Goal: Task Accomplishment & Management: Use online tool/utility

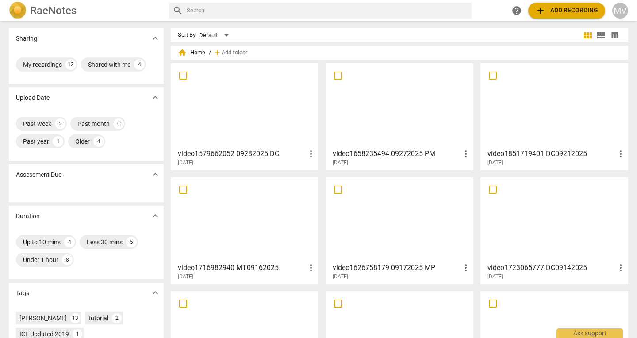
click at [268, 105] on div at bounding box center [245, 105] width 142 height 78
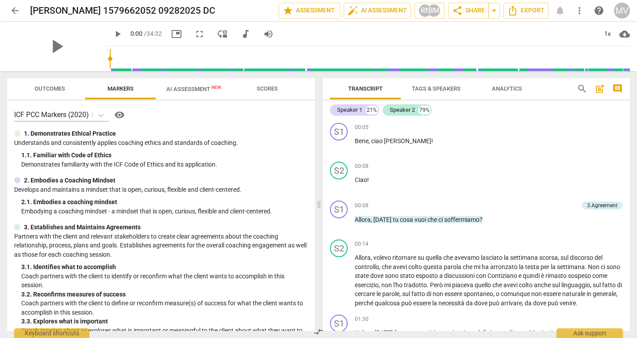
scroll to position [185, 0]
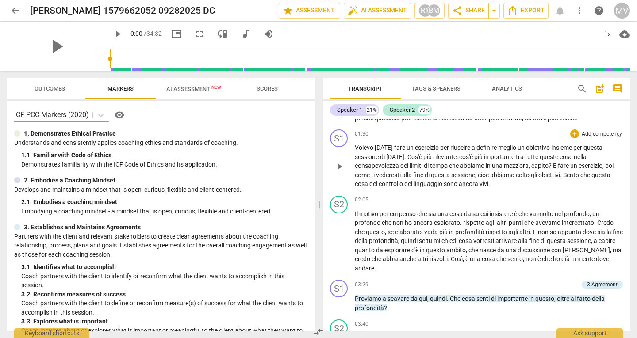
click at [627, 178] on div "S1 play_arrow pause 01:30 + Add competency keyboard_arrow_right Volevo [DATE] f…" at bounding box center [476, 159] width 307 height 66
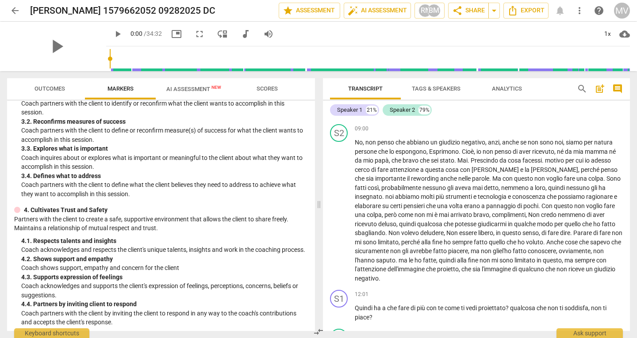
scroll to position [202, 0]
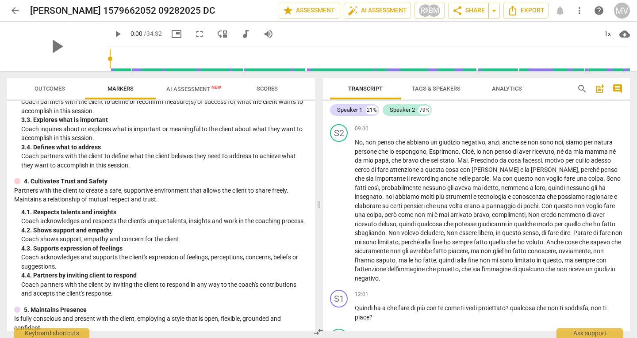
click at [434, 82] on button "Tags & Speakers" at bounding box center [436, 88] width 71 height 21
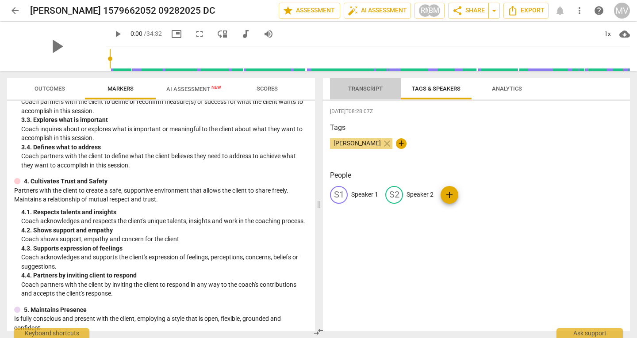
click at [358, 95] on button "Transcript" at bounding box center [365, 88] width 71 height 21
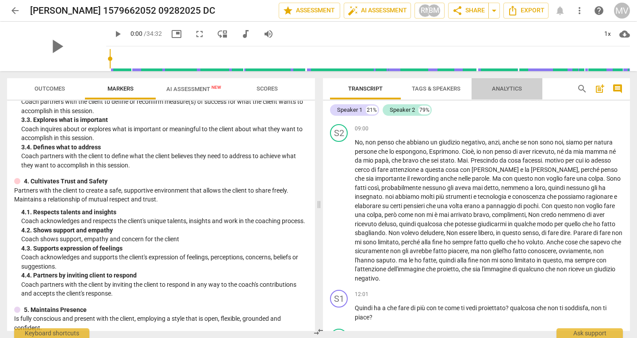
click at [499, 91] on span "Analytics" at bounding box center [507, 88] width 30 height 7
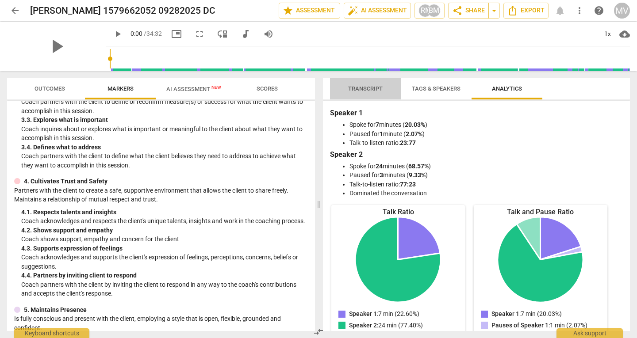
click at [365, 86] on span "Transcript" at bounding box center [365, 88] width 35 height 7
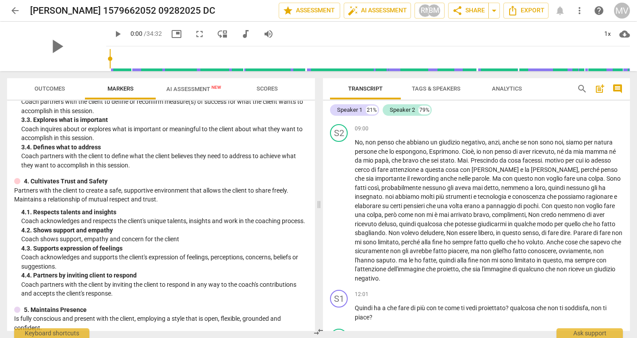
click at [56, 90] on span "Outcomes" at bounding box center [50, 88] width 31 height 7
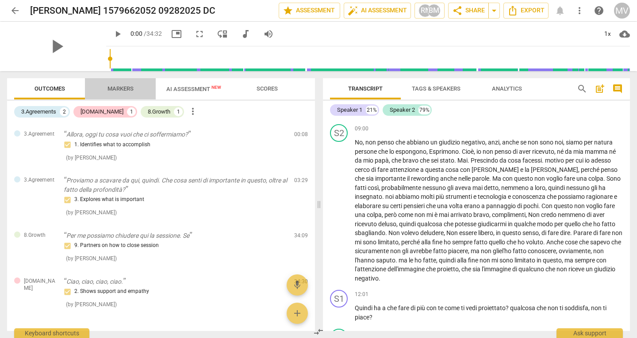
click at [111, 90] on span "Markers" at bounding box center [121, 88] width 26 height 7
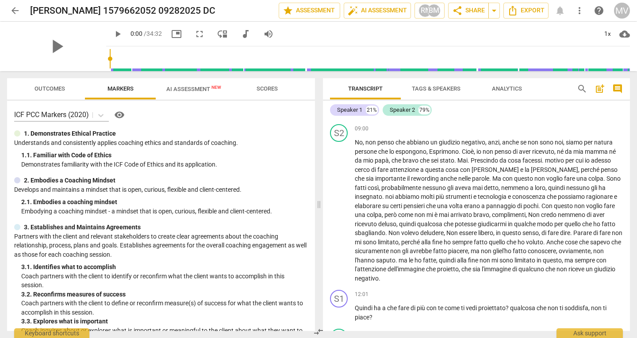
click at [50, 84] on span "Outcomes" at bounding box center [50, 89] width 52 height 12
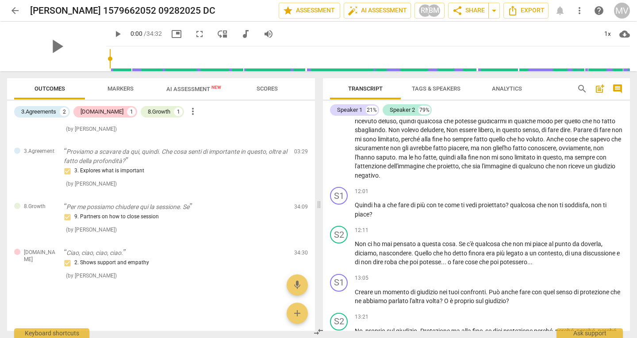
scroll to position [0, 0]
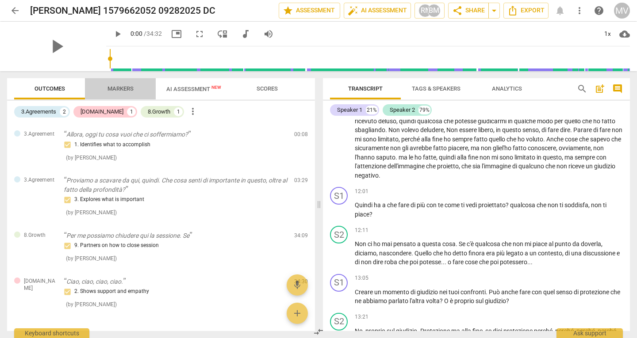
click at [127, 87] on span "Markers" at bounding box center [121, 88] width 26 height 7
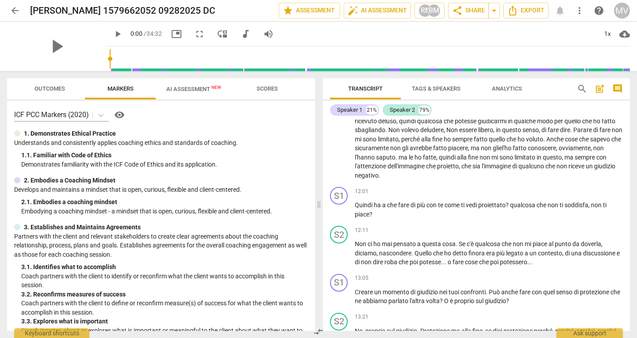
click at [315, 148] on div "Outcomes Markers AI Assessment New Scores ICF PCC Markers (2020) visibility 1. …" at bounding box center [159, 204] width 319 height 267
click at [49, 87] on span "Outcomes" at bounding box center [50, 88] width 31 height 7
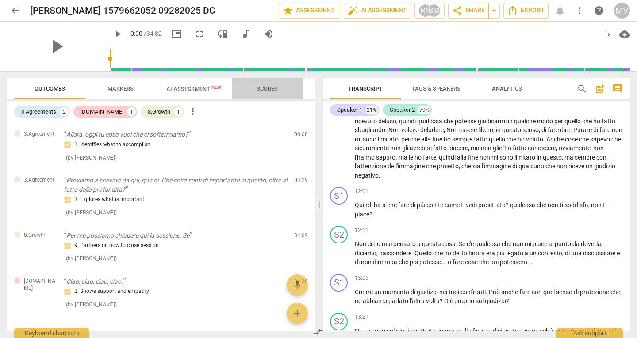
click at [272, 87] on span "Scores" at bounding box center [267, 88] width 21 height 7
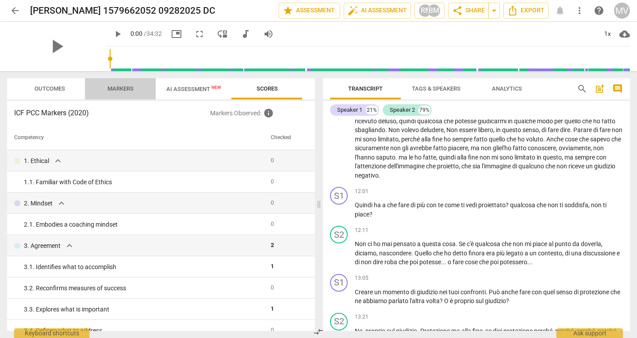
click at [124, 89] on span "Markers" at bounding box center [121, 88] width 26 height 7
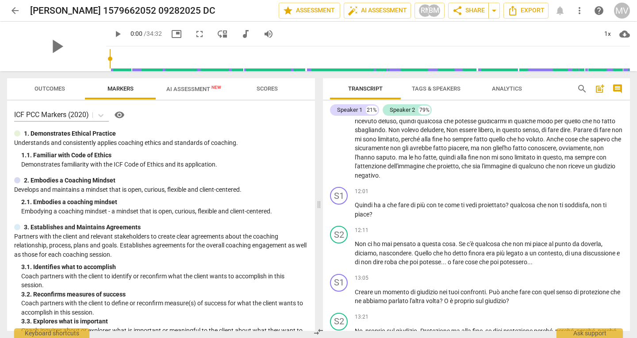
click at [65, 90] on span "Outcomes" at bounding box center [50, 89] width 52 height 12
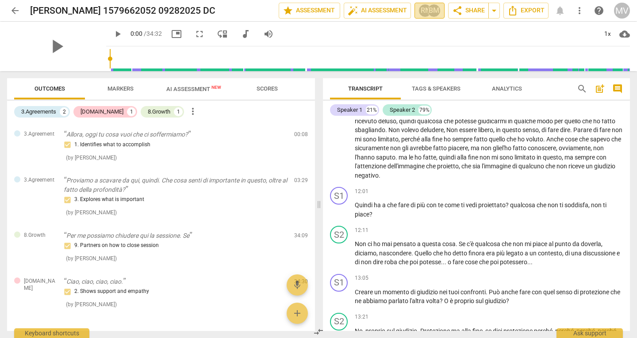
click at [437, 13] on div "BM" at bounding box center [433, 10] width 13 height 13
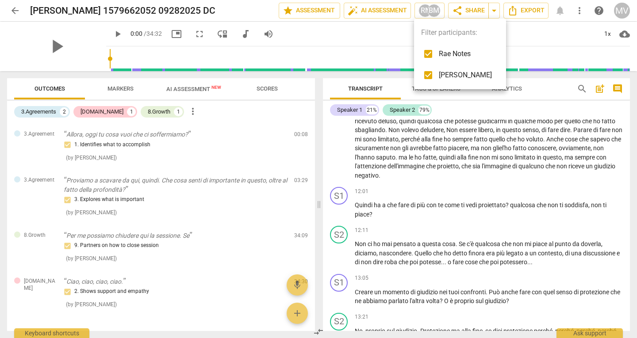
click at [422, 14] on div at bounding box center [318, 169] width 637 height 338
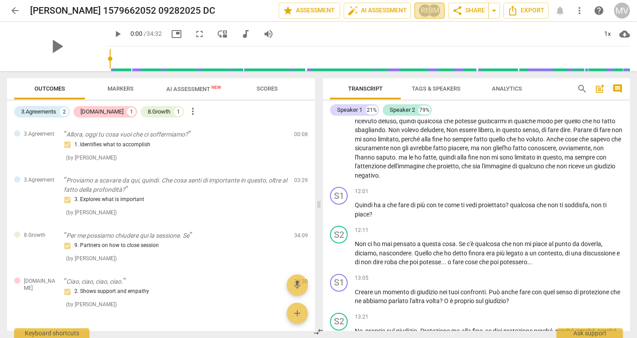
click at [436, 14] on div "BM" at bounding box center [433, 10] width 13 height 13
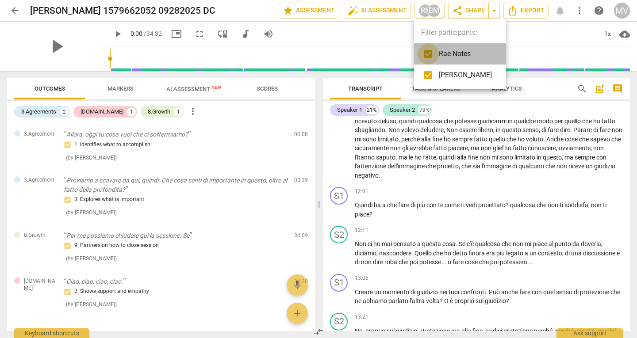
click at [431, 56] on input "checkbox" at bounding box center [428, 53] width 21 height 21
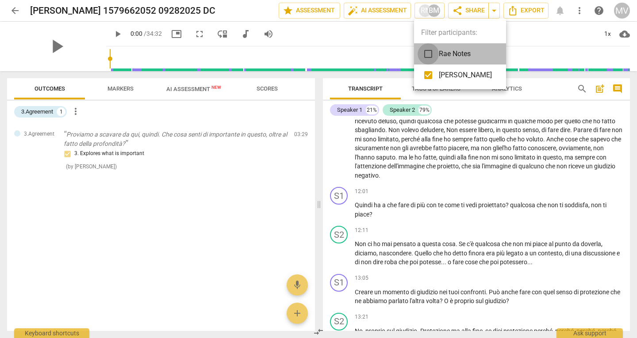
click at [431, 56] on input "checkbox" at bounding box center [428, 53] width 21 height 21
checkbox input "true"
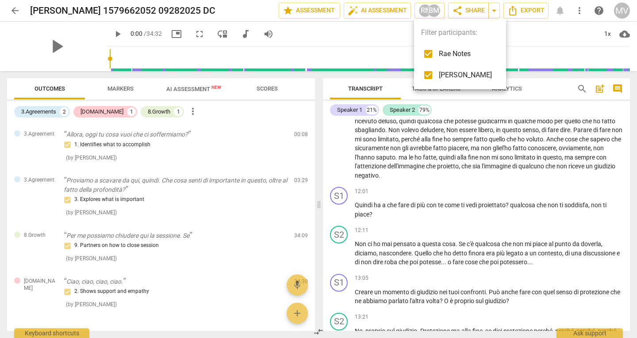
click at [14, 12] on div at bounding box center [318, 169] width 637 height 338
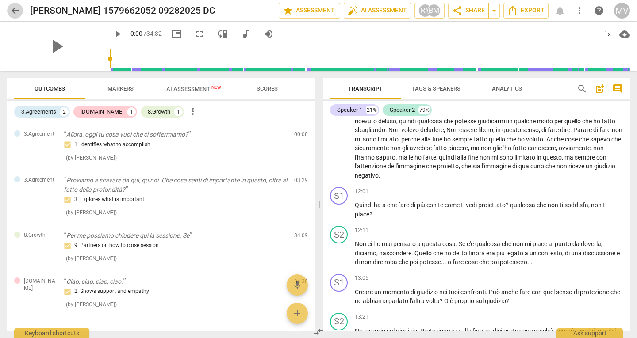
click at [15, 8] on span "arrow_back" at bounding box center [15, 10] width 11 height 11
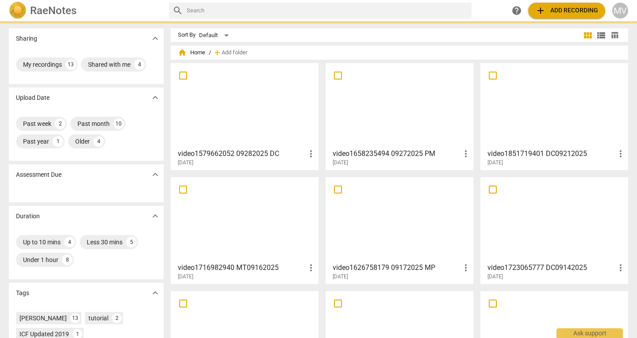
click at [414, 114] on div at bounding box center [400, 105] width 142 height 78
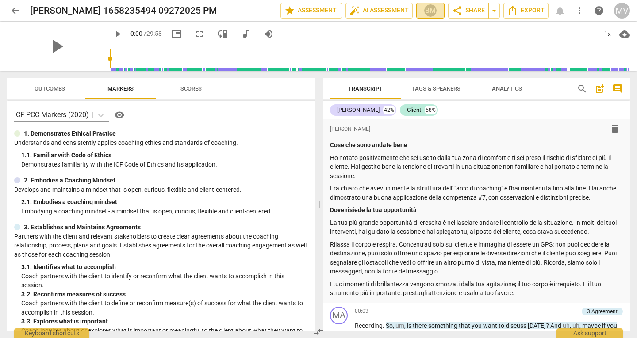
click at [433, 8] on div "BM" at bounding box center [430, 10] width 13 height 13
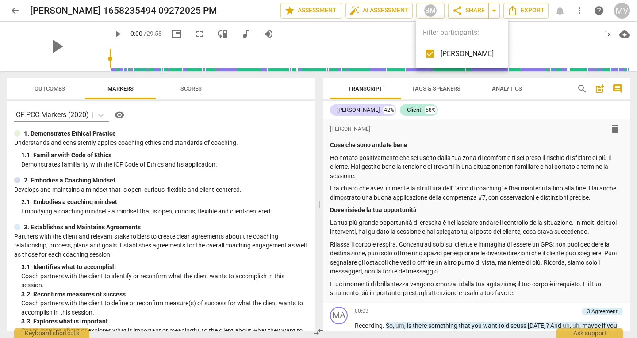
click at [48, 90] on div at bounding box center [318, 169] width 637 height 338
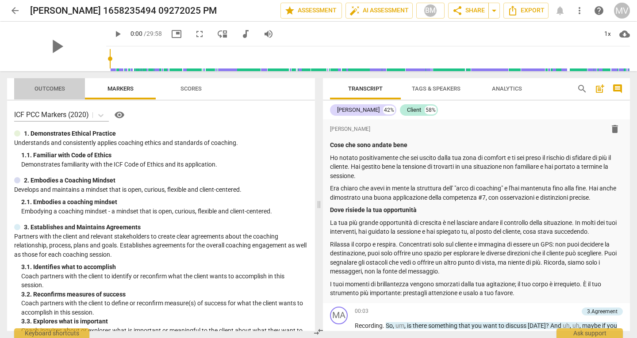
click at [48, 90] on span "Outcomes" at bounding box center [50, 88] width 31 height 7
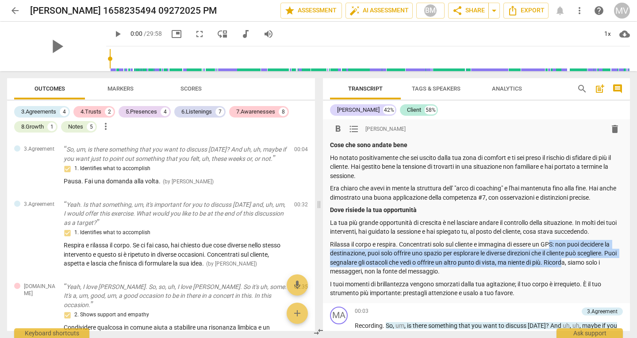
drag, startPoint x: 554, startPoint y: 238, endPoint x: 578, endPoint y: 266, distance: 37.7
click at [578, 266] on div "Cose che sono andate bene Ho notato positivamente che sei uscito dalla tua zona…" at bounding box center [476, 220] width 293 height 158
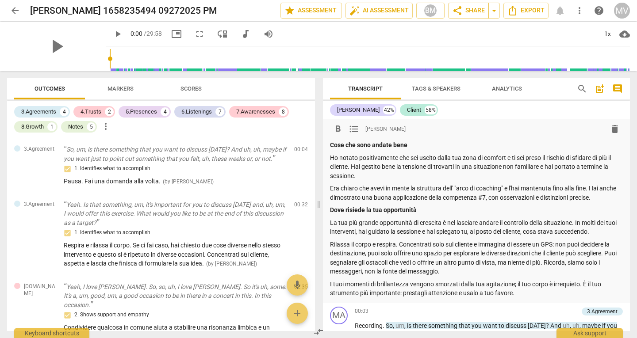
click at [496, 271] on p "Rilassa il corpo e respira. Concentrati solo sul cliente e immagina di essere u…" at bounding box center [476, 258] width 293 height 36
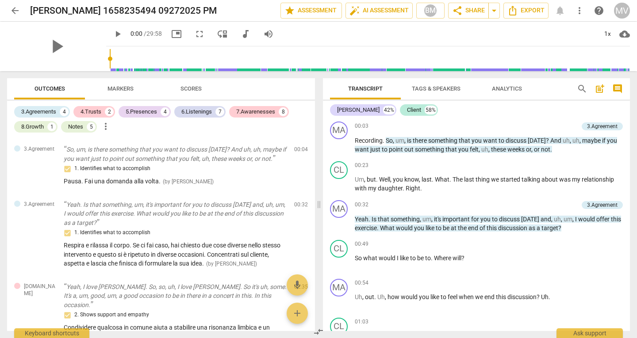
scroll to position [371, 0]
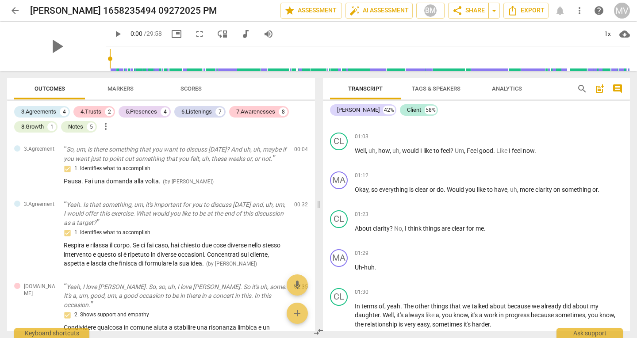
click at [630, 177] on div "Transcript Tags & Speakers Analytics search post_add comment [PERSON_NAME] 42% …" at bounding box center [478, 204] width 318 height 267
click at [627, 156] on div "CL play_arrow pause 01:03 + Add competency keyboard_arrow_right Well , uh , how…" at bounding box center [476, 148] width 307 height 39
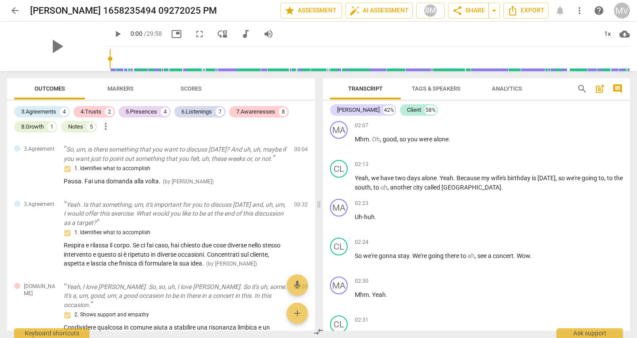
scroll to position [927, 0]
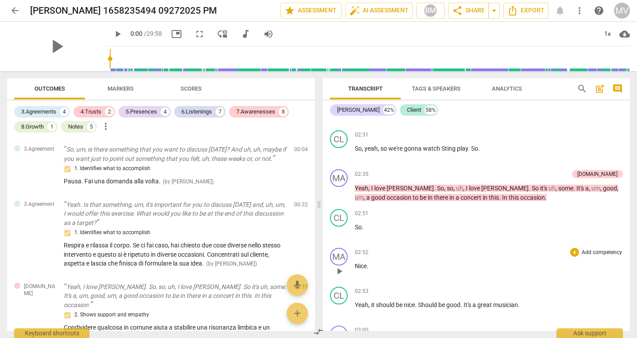
drag, startPoint x: 630, startPoint y: 238, endPoint x: 556, endPoint y: 271, distance: 81.4
click at [556, 271] on div "02:52 + Add competency keyboard_arrow_right Nice ." at bounding box center [489, 264] width 268 height 32
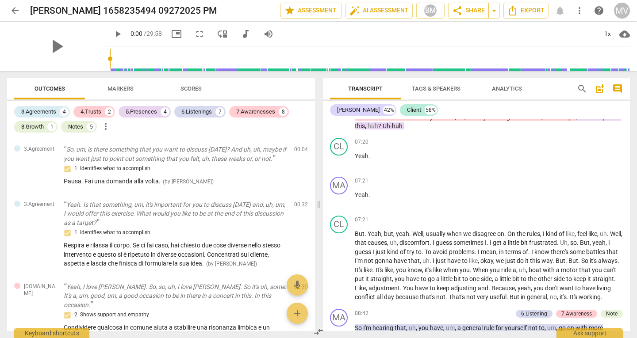
scroll to position [2040, 0]
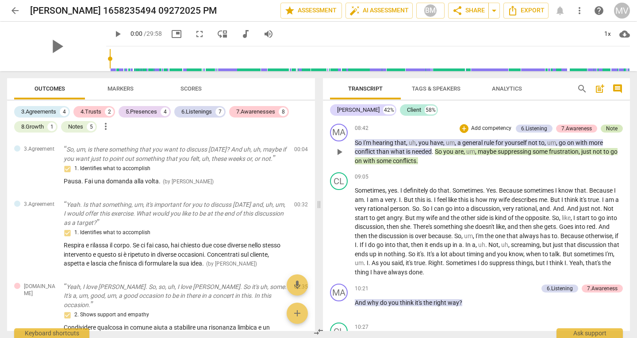
click at [611, 133] on div "Note" at bounding box center [612, 129] width 12 height 8
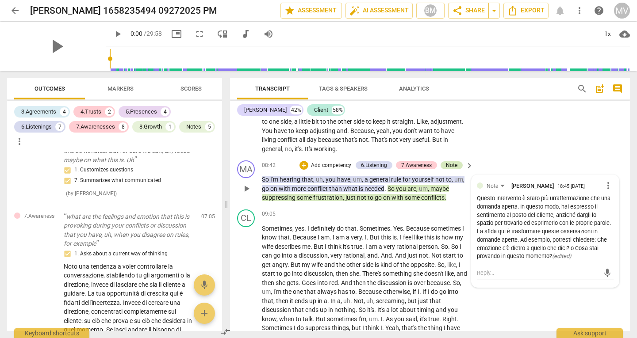
scroll to position [754, 0]
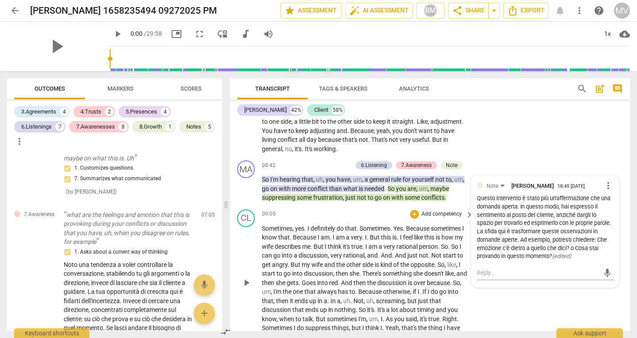
click at [538, 312] on div "CL play_arrow pause 09:05 + Add competency keyboard_arrow_right Sometimes , yes…" at bounding box center [430, 276] width 400 height 140
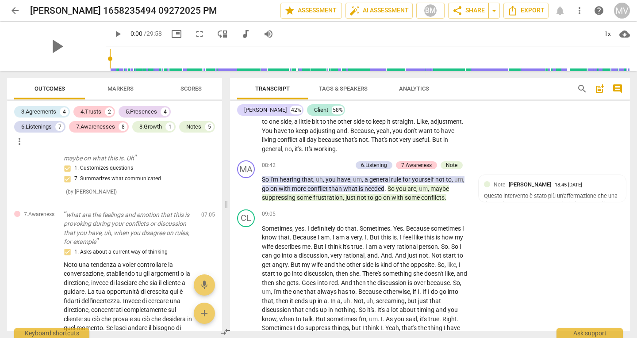
scroll to position [2318, 0]
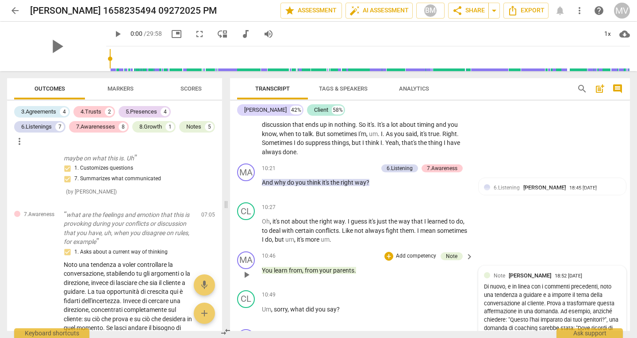
click at [550, 295] on div "Di nuovo, e in linea con i commenti precedenti, noto una tendenza a guidare e a…" at bounding box center [552, 316] width 137 height 66
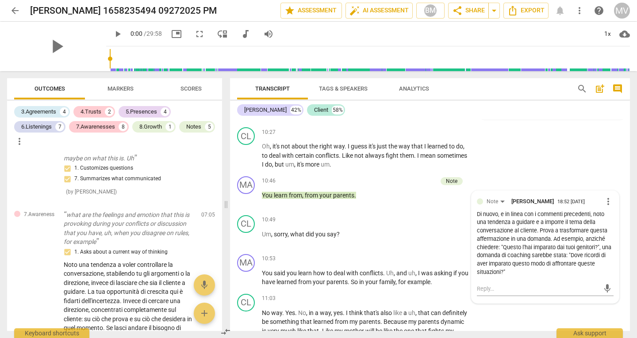
scroll to position [2406, 0]
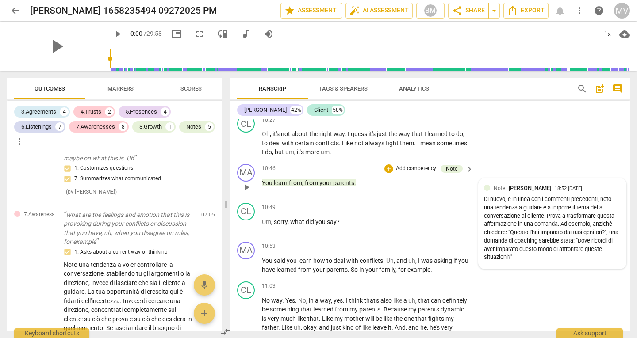
click at [593, 185] on div "Note [PERSON_NAME] 18:52 [DATE]" at bounding box center [557, 188] width 127 height 8
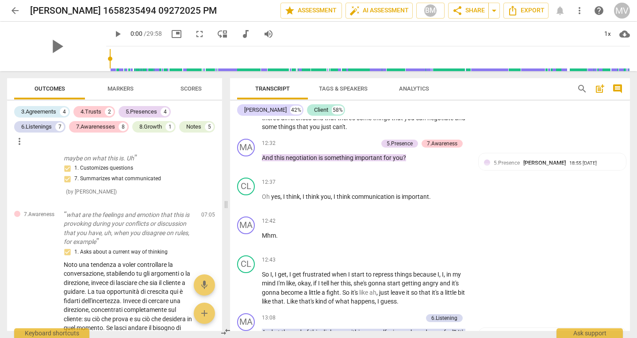
scroll to position [2777, 0]
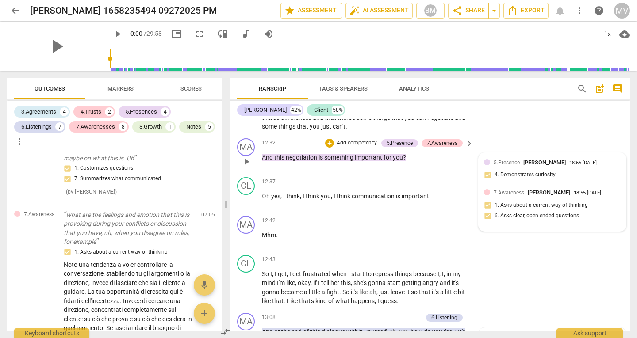
click at [578, 166] on div "5.Presence [PERSON_NAME] 18:55 [DATE]" at bounding box center [557, 162] width 127 height 8
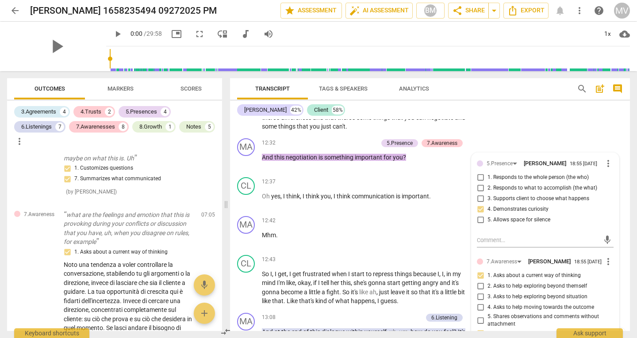
click at [630, 238] on div "Transcript Tags & Speakers Analytics search post_add comment [PERSON_NAME] 42% …" at bounding box center [432, 204] width 411 height 267
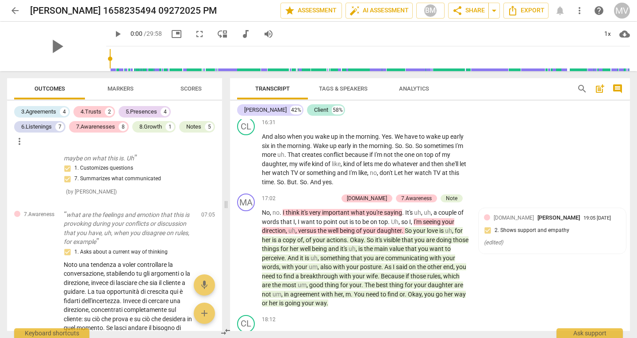
scroll to position [3704, 0]
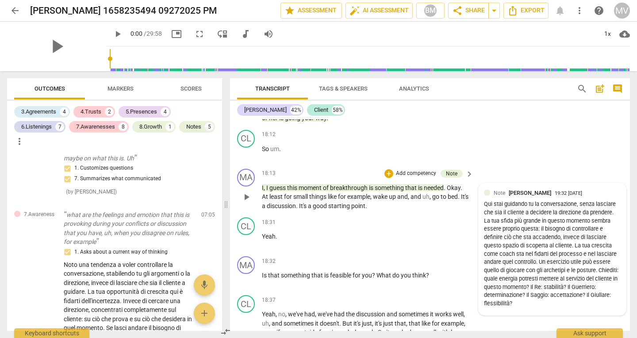
drag, startPoint x: 567, startPoint y: 211, endPoint x: 571, endPoint y: 245, distance: 34.3
drag, startPoint x: 571, startPoint y: 245, endPoint x: 598, endPoint y: 215, distance: 39.8
click at [598, 215] on div "Qui stai guidando tu la conversazione, senza lasciare che sia il cliente a deci…" at bounding box center [552, 254] width 137 height 108
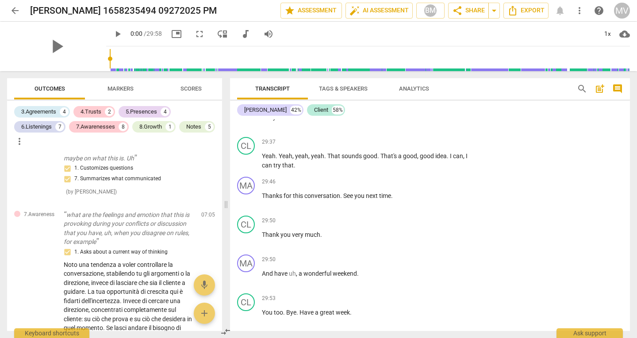
scroll to position [5566, 0]
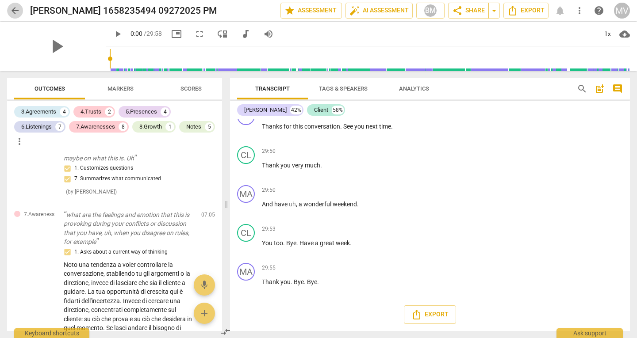
click at [13, 5] on span "arrow_back" at bounding box center [15, 10] width 11 height 11
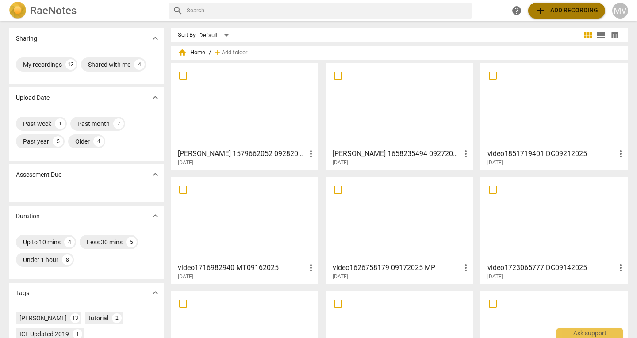
click at [557, 9] on span "add Add recording" at bounding box center [566, 10] width 63 height 11
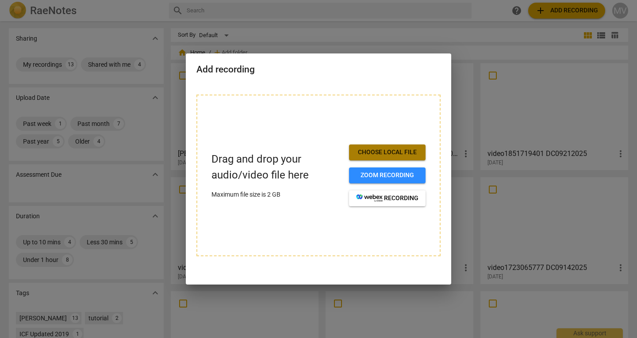
click at [411, 147] on button "Choose local file" at bounding box center [387, 153] width 77 height 16
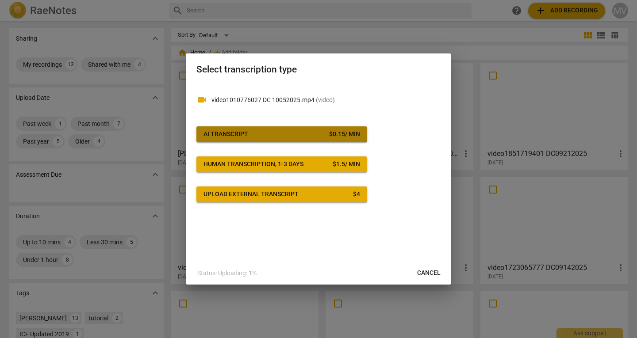
click at [310, 127] on button "AI Transcript $ 0.15 / min" at bounding box center [281, 135] width 171 height 16
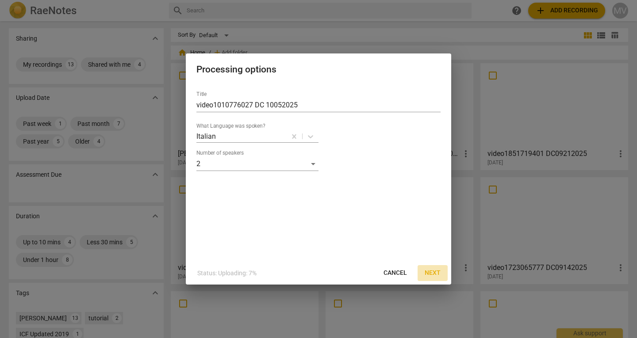
click at [433, 278] on button "Next" at bounding box center [433, 273] width 30 height 16
